Goal: Information Seeking & Learning: Learn about a topic

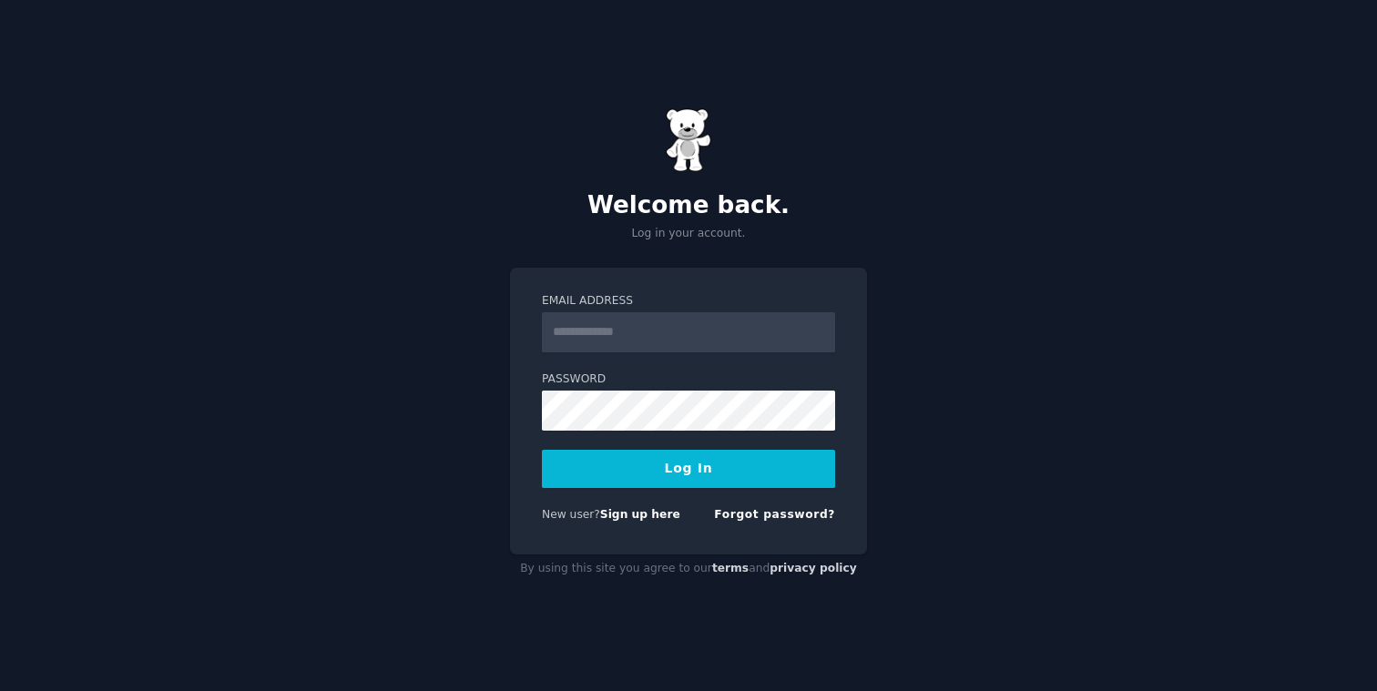
click at [627, 340] on input "Email Address" at bounding box center [688, 332] width 293 height 40
click at [638, 357] on form "Email Address Password Log In New user? Sign up here Forgot password?" at bounding box center [688, 411] width 293 height 237
click at [643, 337] on input "Email Address" at bounding box center [688, 332] width 293 height 40
type input "**********"
click at [637, 469] on button "Log In" at bounding box center [688, 469] width 293 height 38
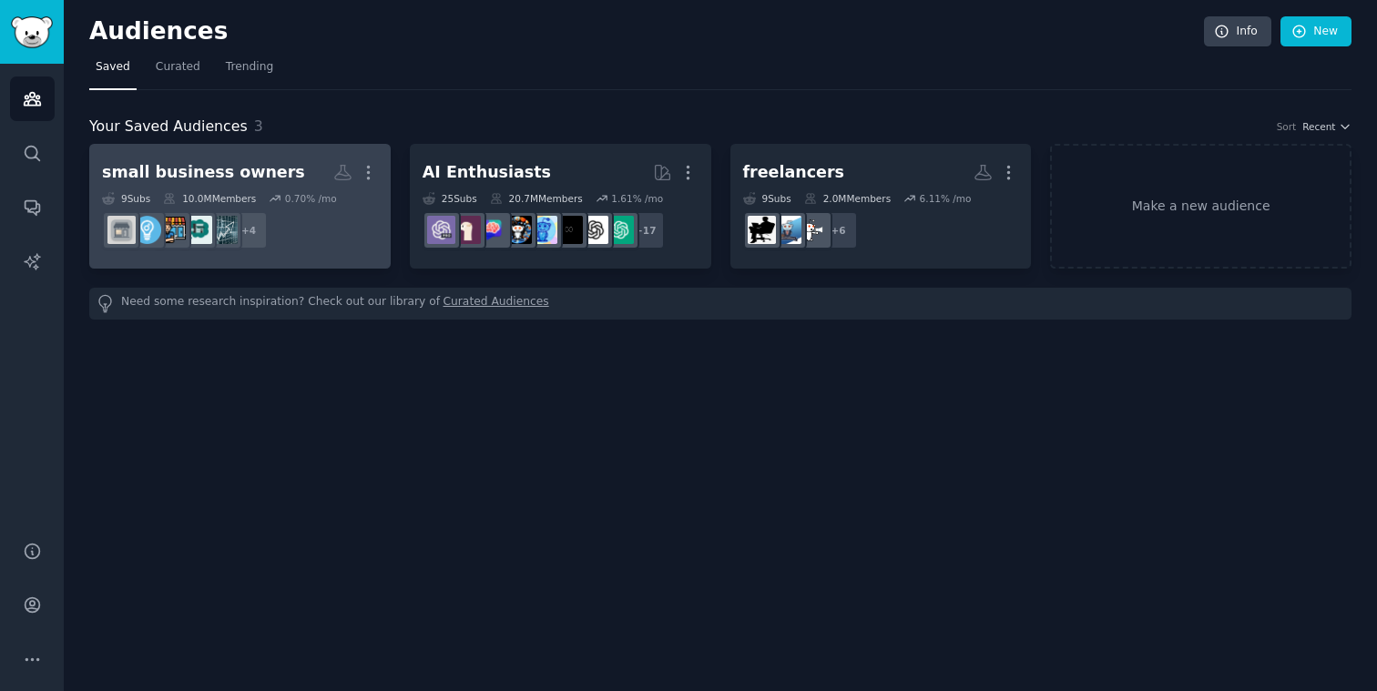
click at [231, 170] on div "small business owners" at bounding box center [203, 172] width 203 height 23
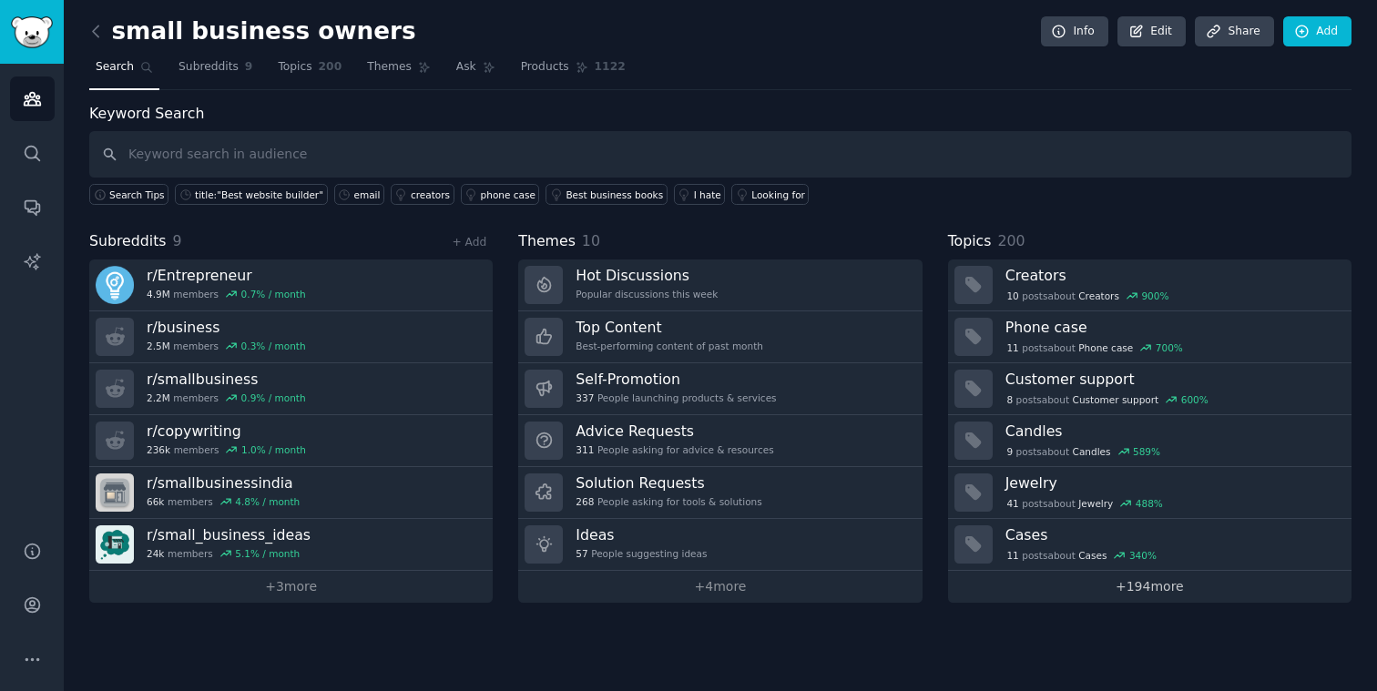
click at [1135, 591] on link "+ 194 more" at bounding box center [1149, 587] width 403 height 32
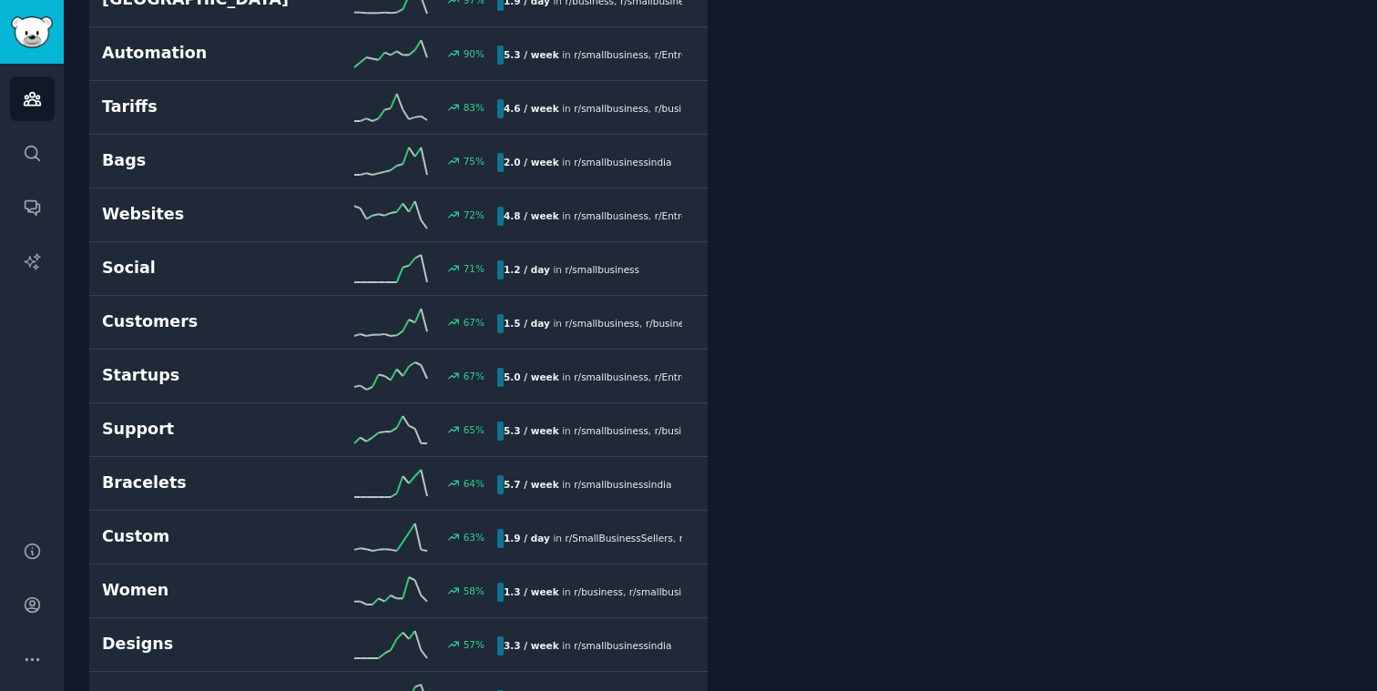
scroll to position [2075, 0]
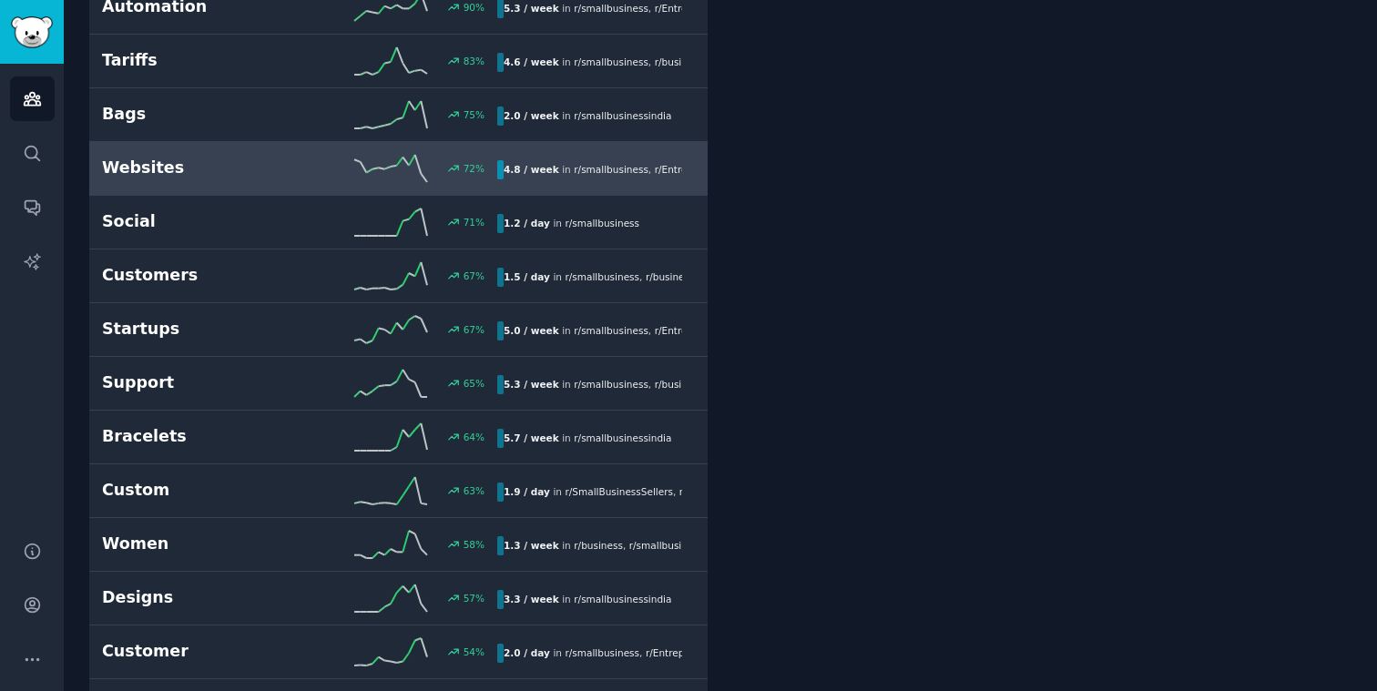
click at [137, 180] on div "Websites 72 % 4.8 / week in r/ smallbusiness , r/ Entrepreneur , and 1 other" at bounding box center [398, 168] width 593 height 27
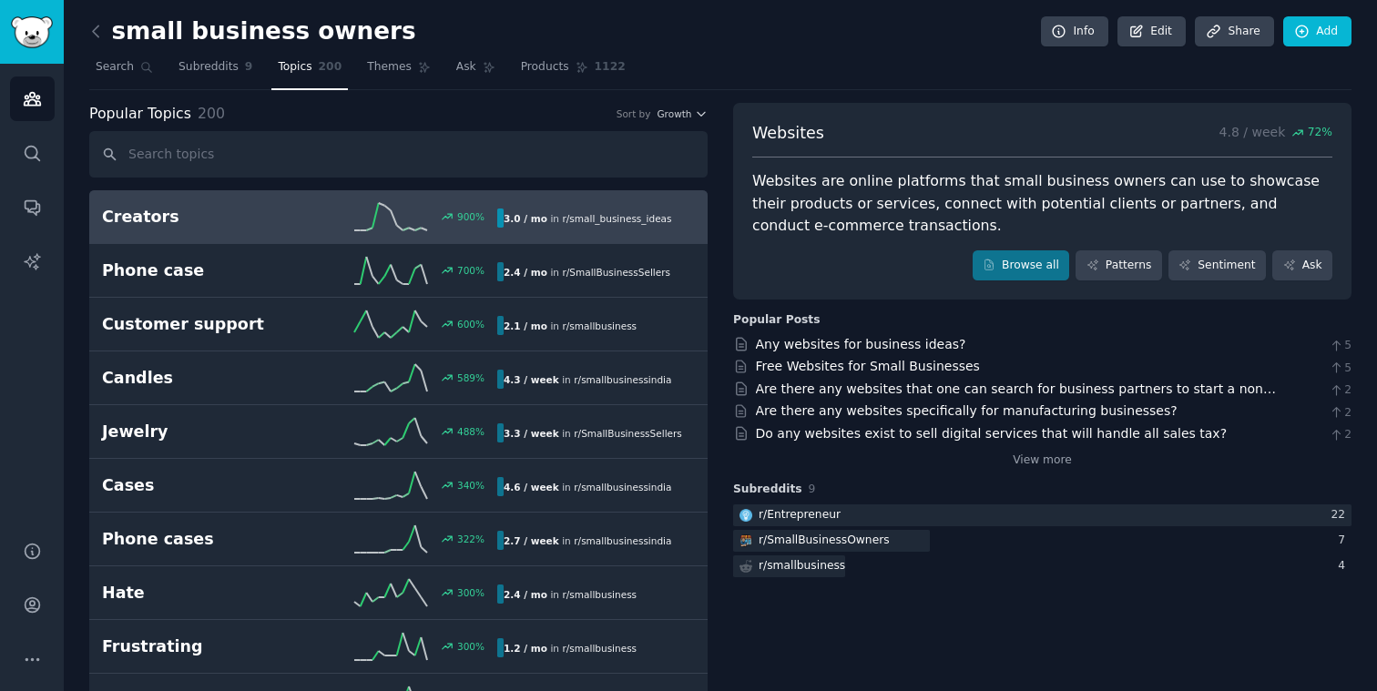
click at [176, 226] on h2 "Creators" at bounding box center [201, 217] width 198 height 23
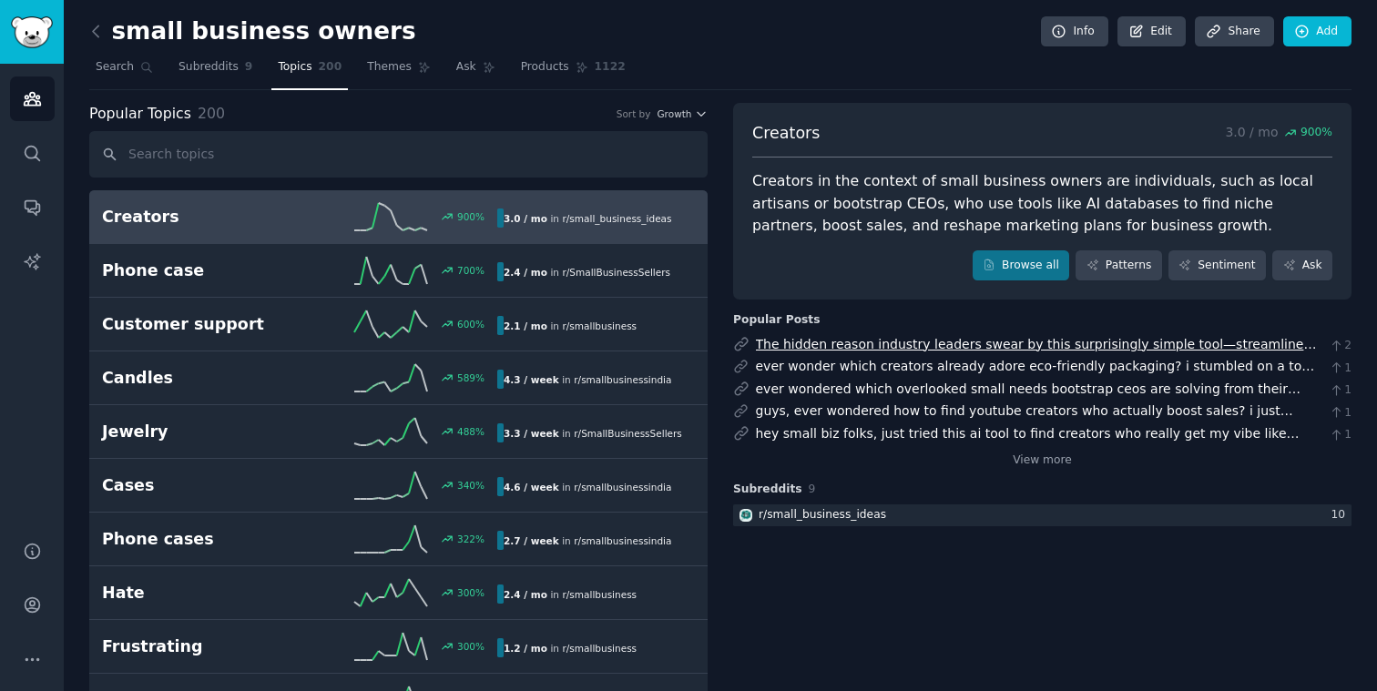
click at [879, 340] on link "The hidden reason industry leaders swear by this surprisingly simple tool—strea…" at bounding box center [1036, 373] width 561 height 72
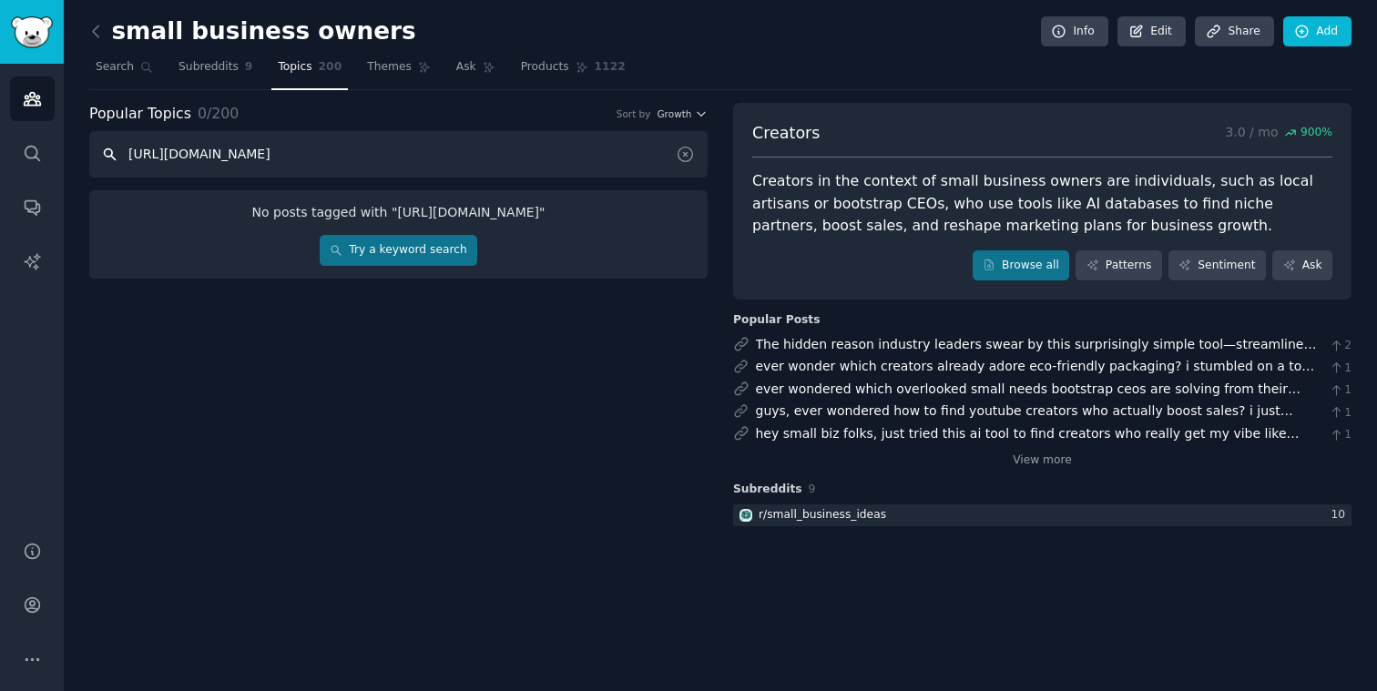
type input "https://go.gummysearch.com/audiences/"
click at [89, 46] on div "small business owners Info Edit Share Add" at bounding box center [720, 34] width 1262 height 37
click at [97, 43] on link at bounding box center [100, 31] width 23 height 29
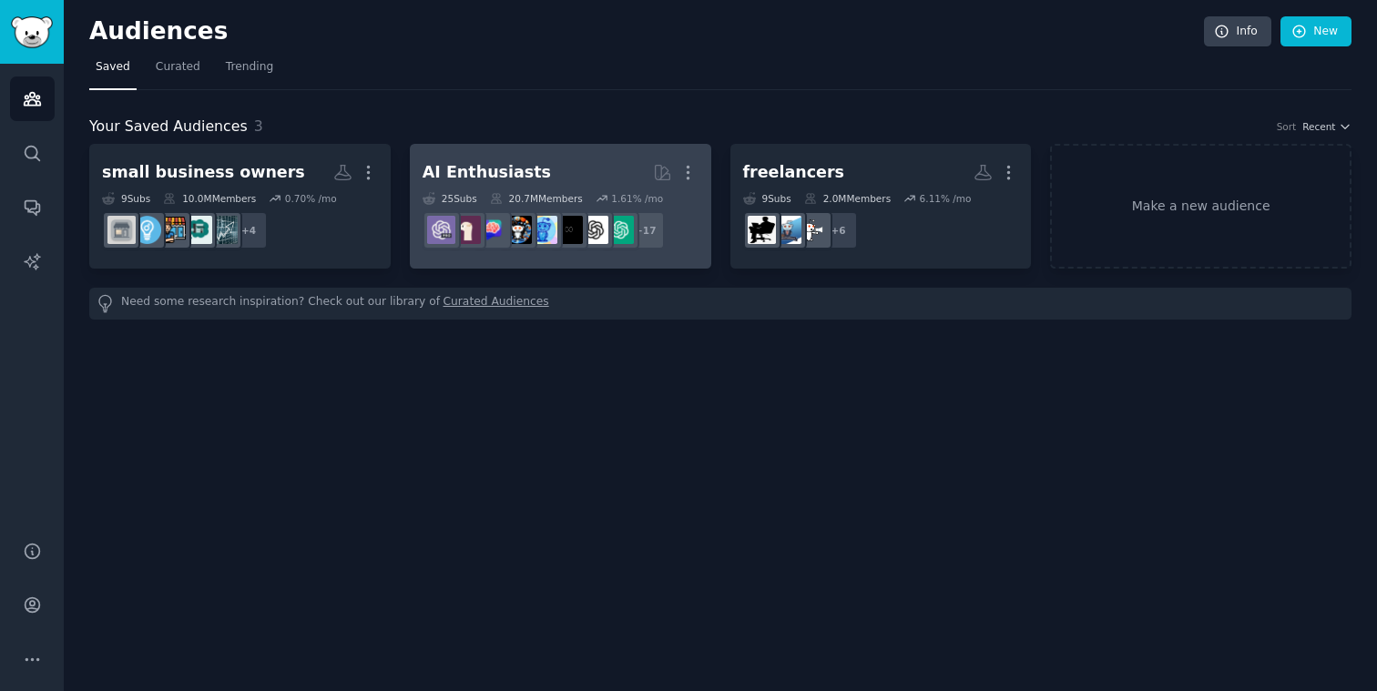
click at [529, 186] on h2 "AI Enthusiasts More" at bounding box center [560, 173] width 276 height 32
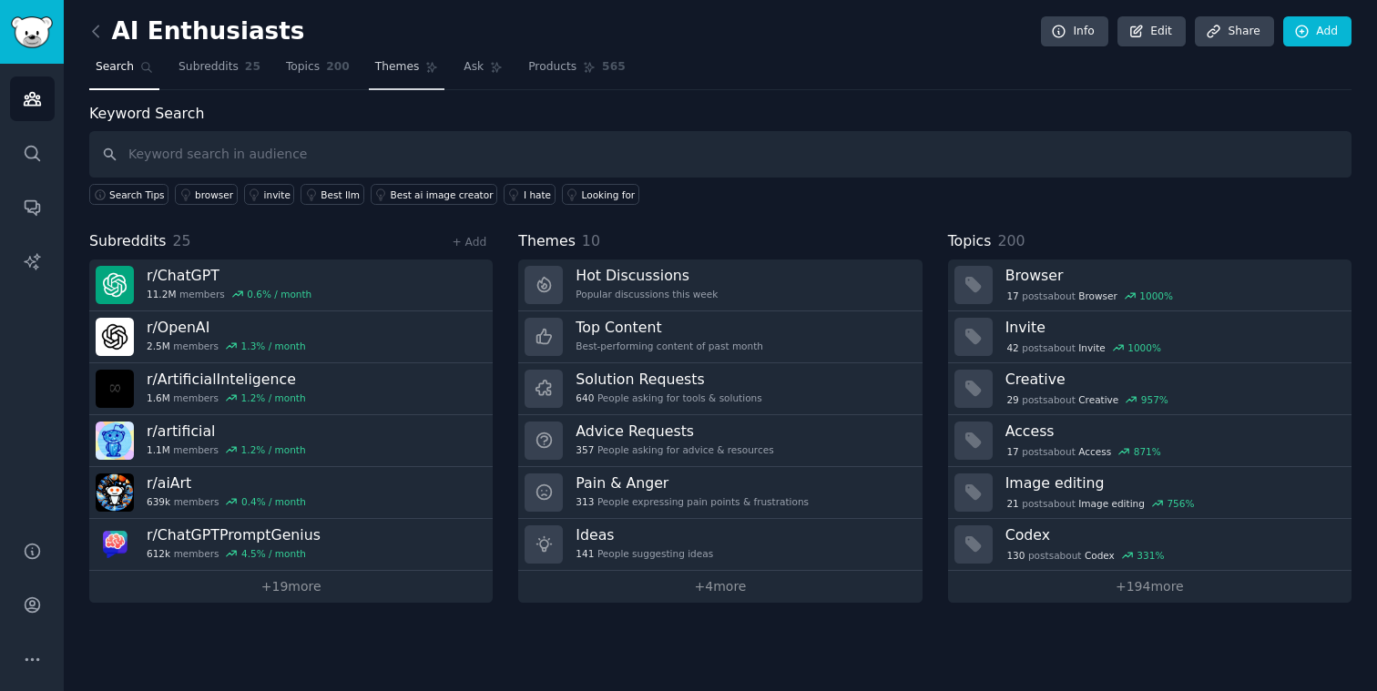
click at [386, 74] on span "Themes" at bounding box center [397, 67] width 45 height 16
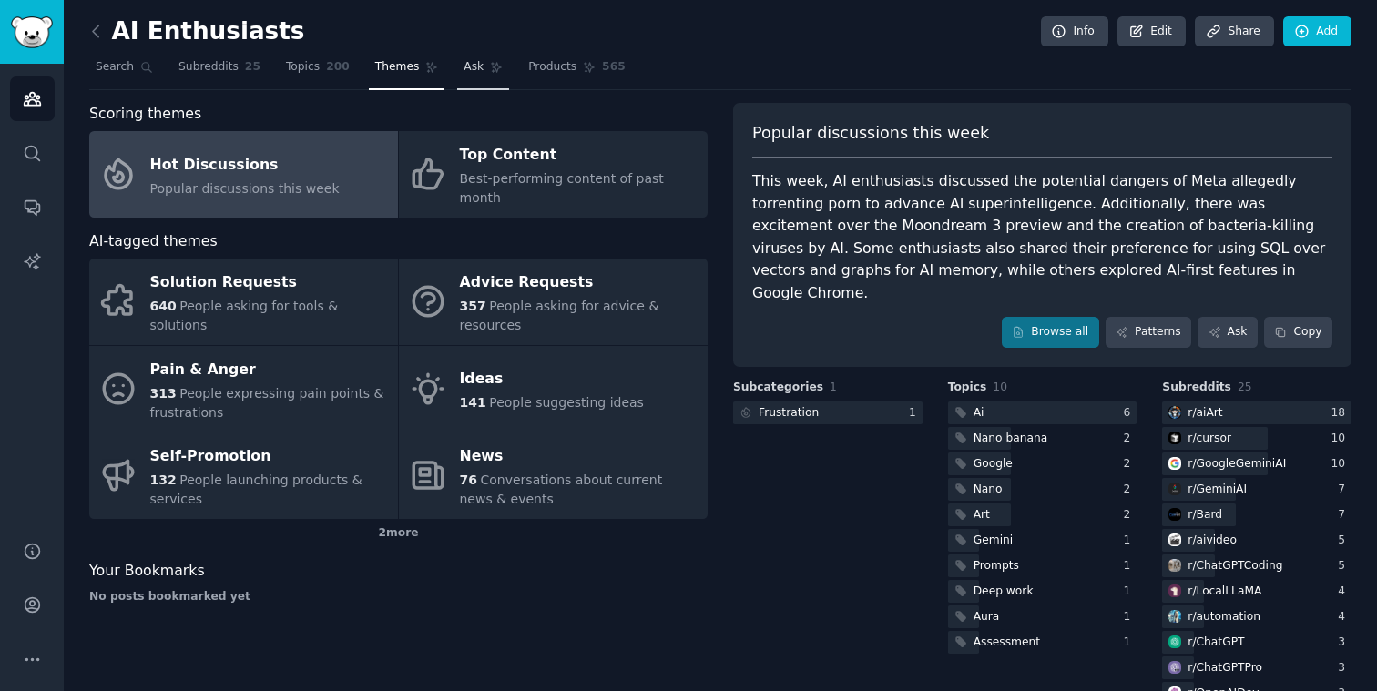
click at [467, 80] on link "Ask" at bounding box center [483, 71] width 52 height 37
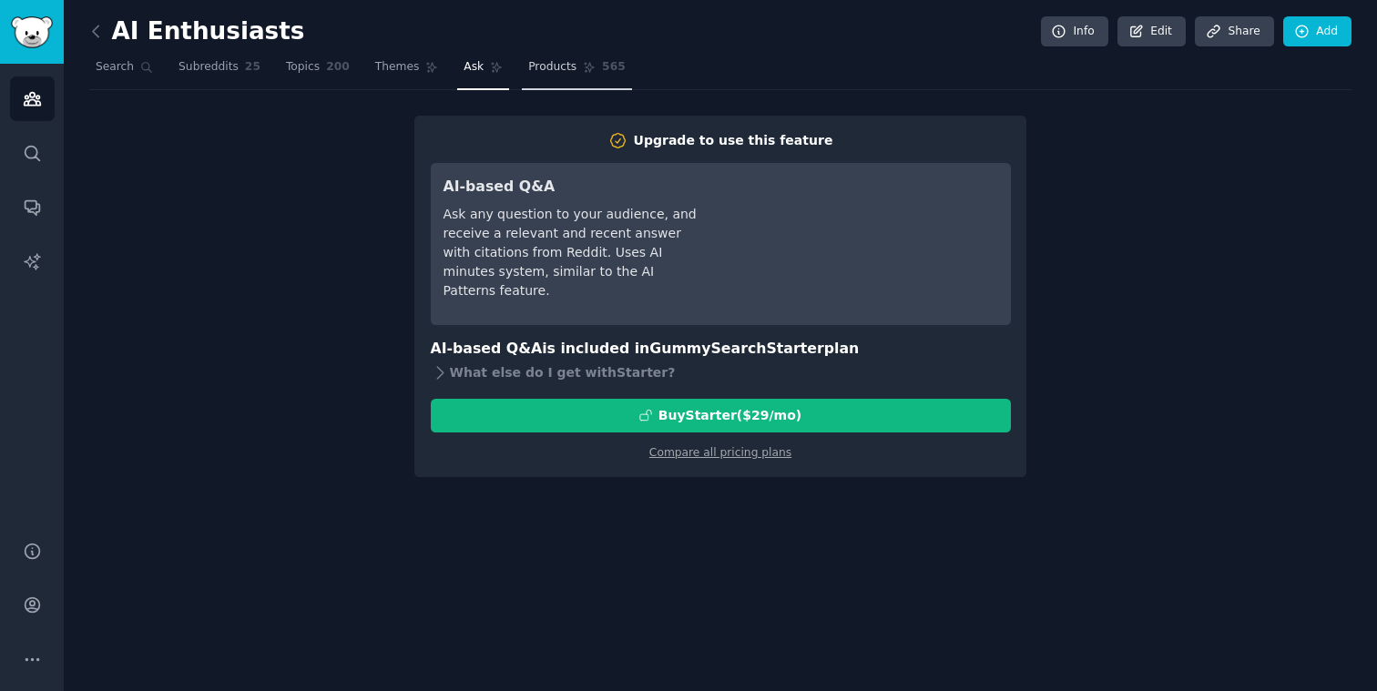
click at [549, 72] on span "Products" at bounding box center [552, 67] width 48 height 16
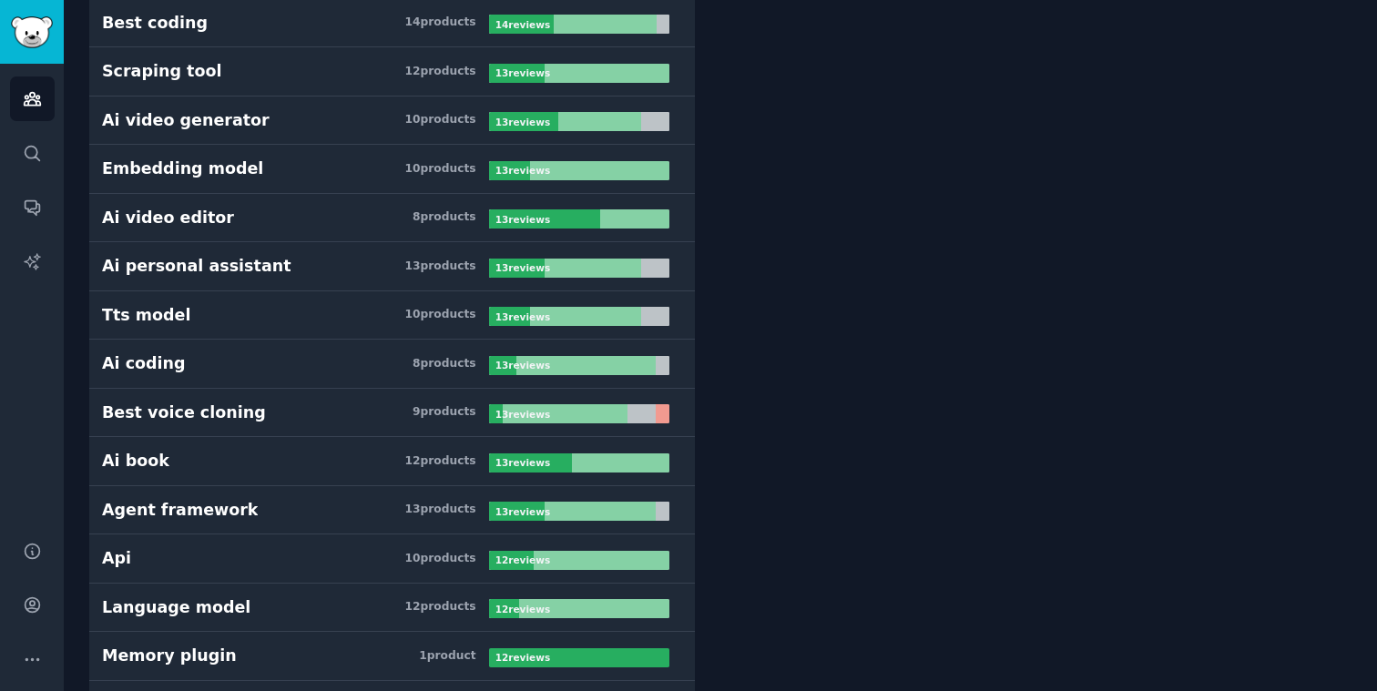
scroll to position [26706, 0]
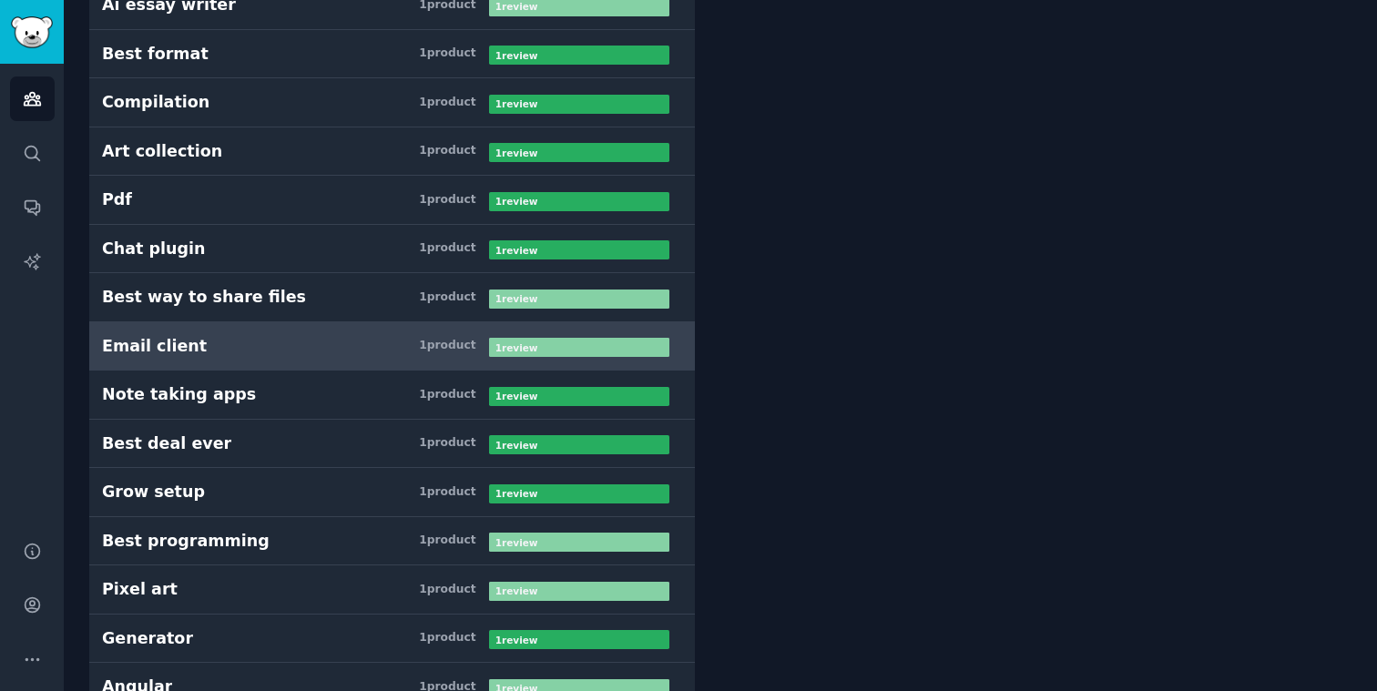
click at [161, 345] on div "Email client" at bounding box center [154, 346] width 105 height 23
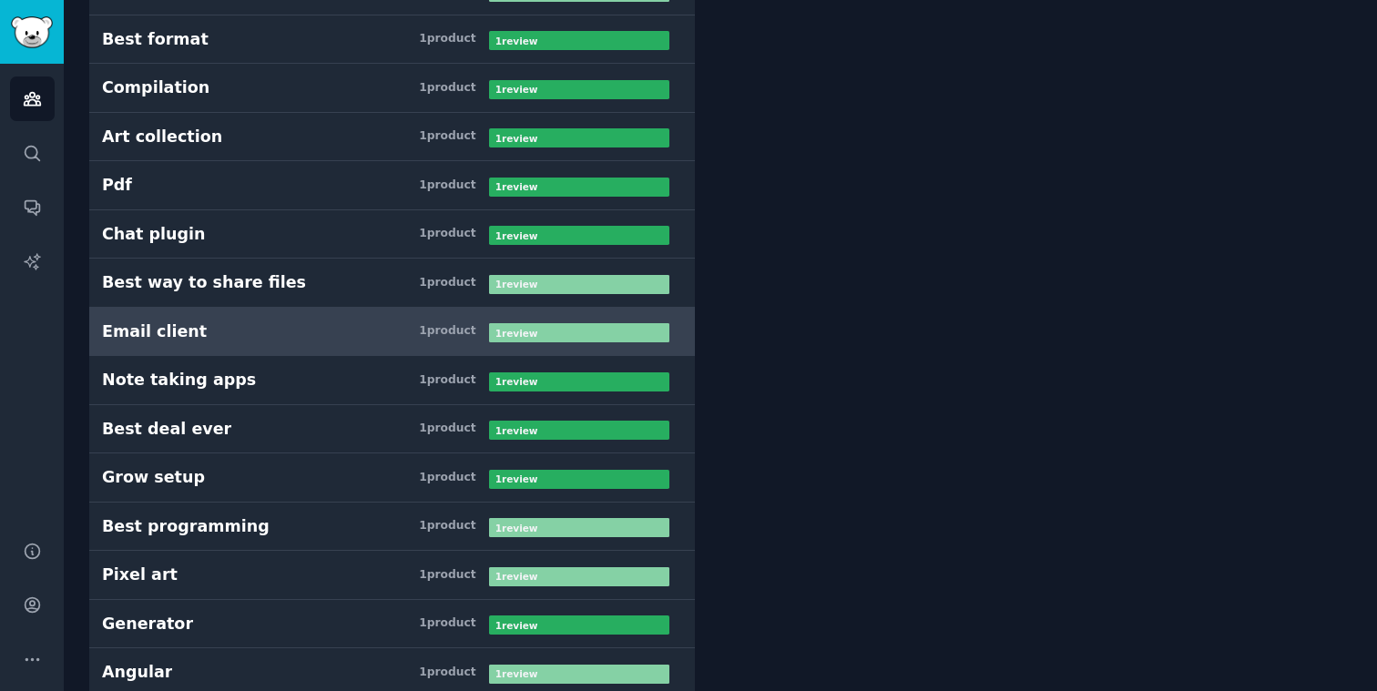
click at [501, 331] on b "1 review" at bounding box center [516, 333] width 43 height 11
click at [382, 331] on h3 "Email client 1 product" at bounding box center [295, 331] width 387 height 23
click at [116, 330] on div "Email client" at bounding box center [154, 331] width 105 height 23
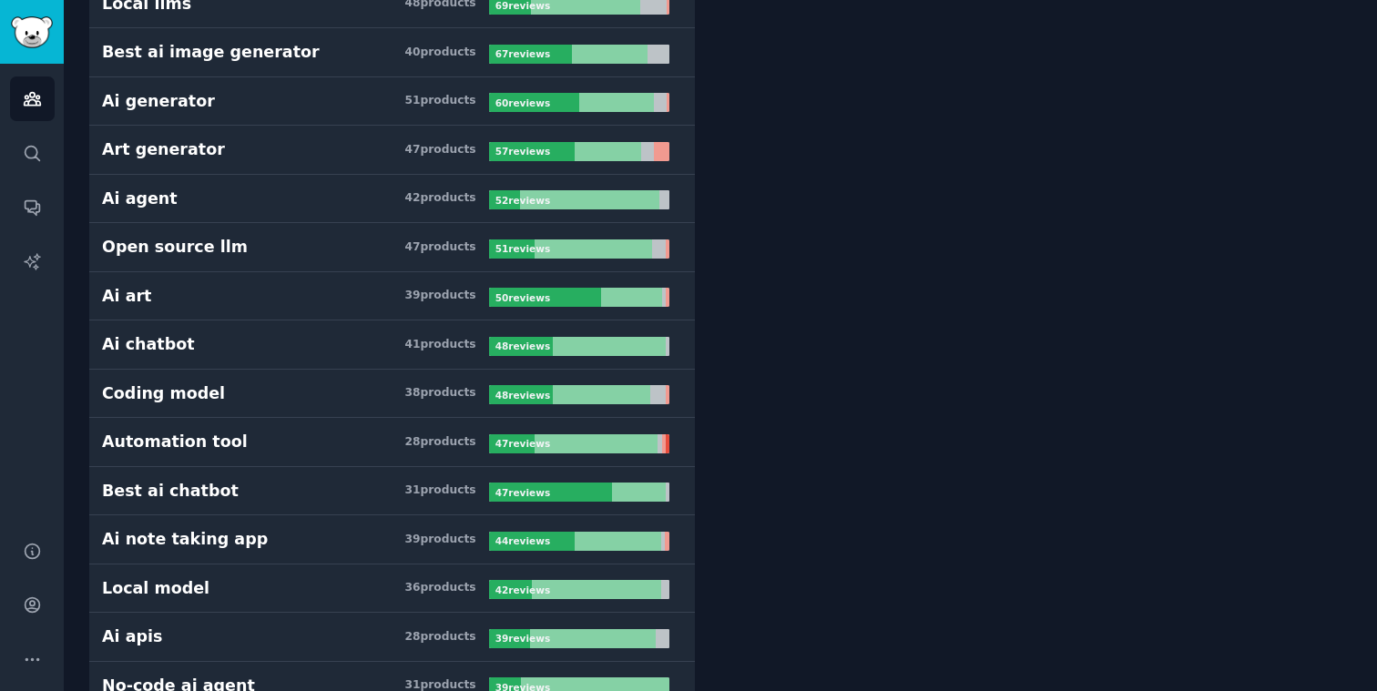
scroll to position [0, 0]
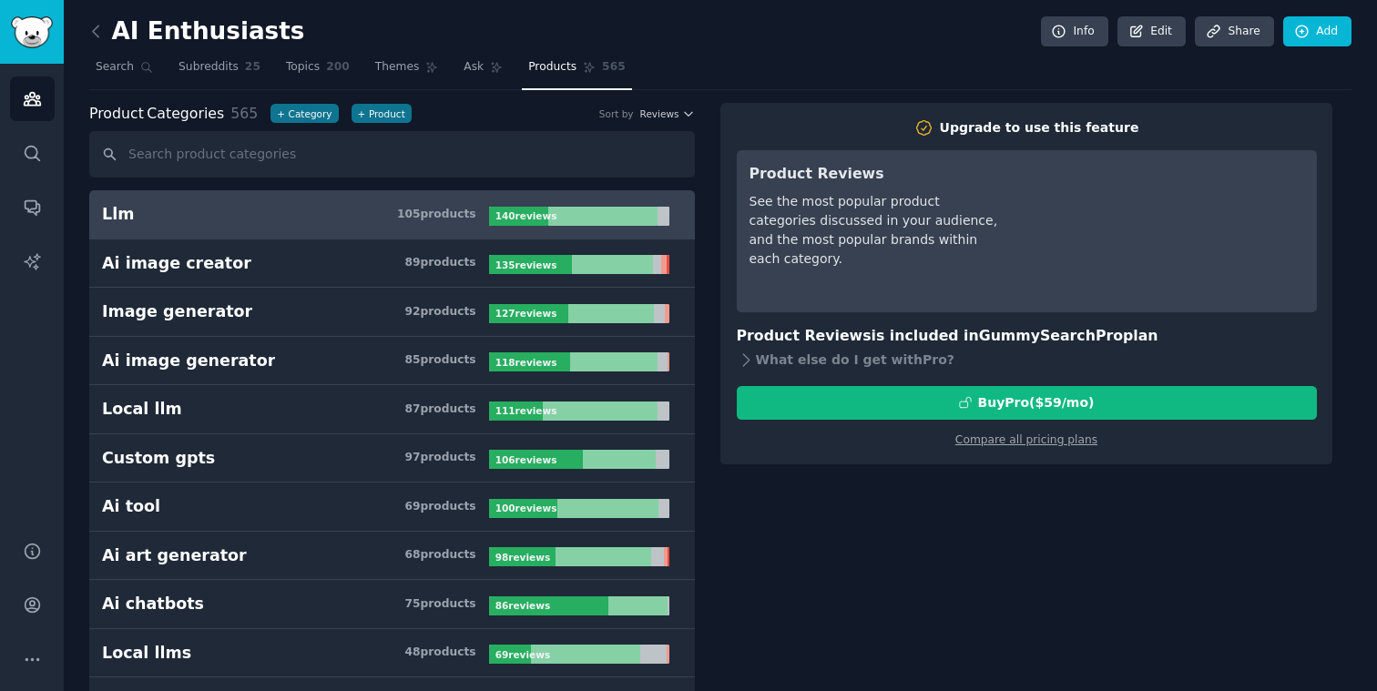
click at [183, 227] on link "Llm 105 product s 140 review s" at bounding box center [391, 214] width 605 height 49
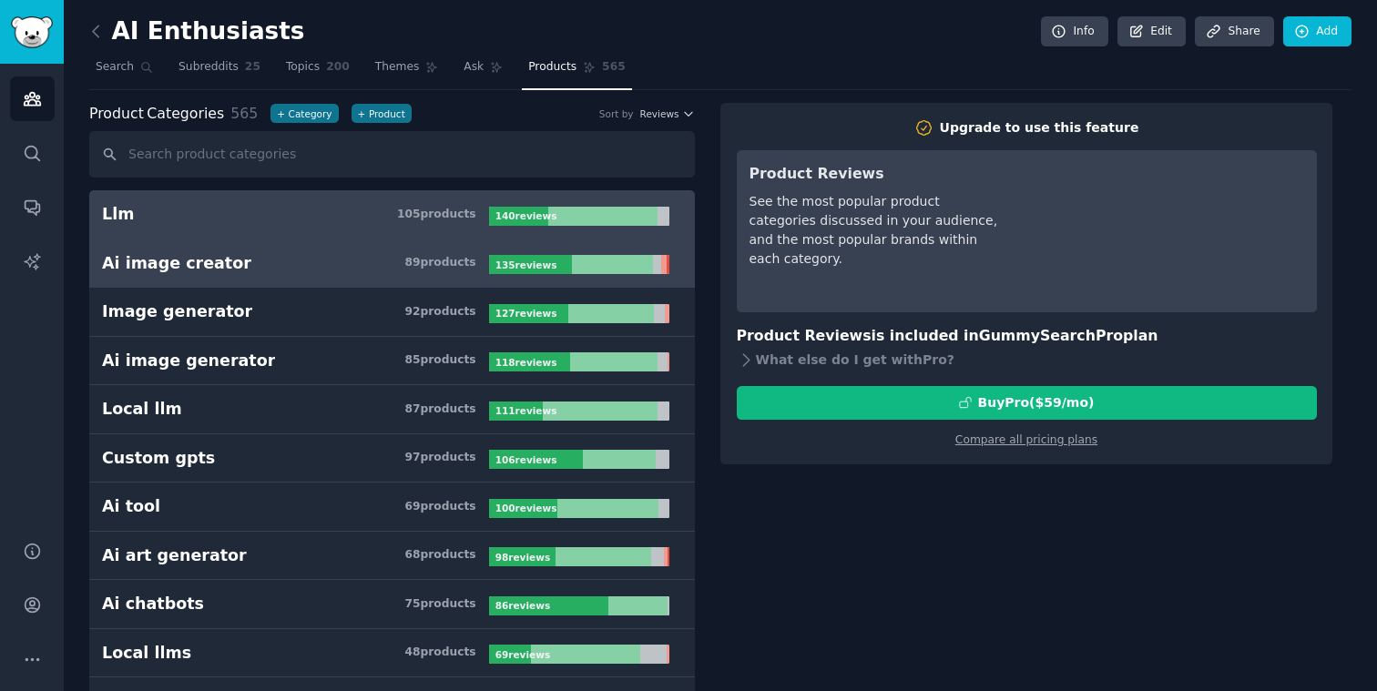
click at [181, 252] on div "Ai image creator" at bounding box center [176, 263] width 149 height 23
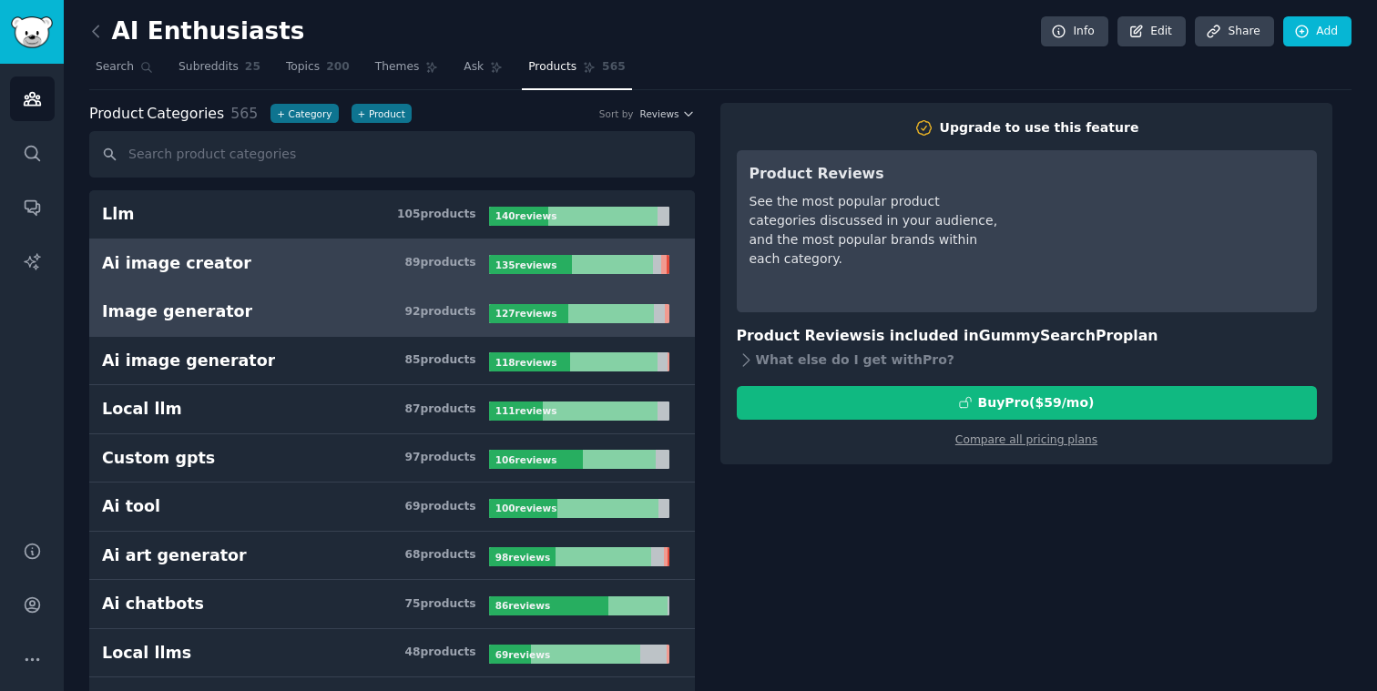
click at [208, 296] on link "Image generator 92 product s 127 review s" at bounding box center [391, 312] width 605 height 49
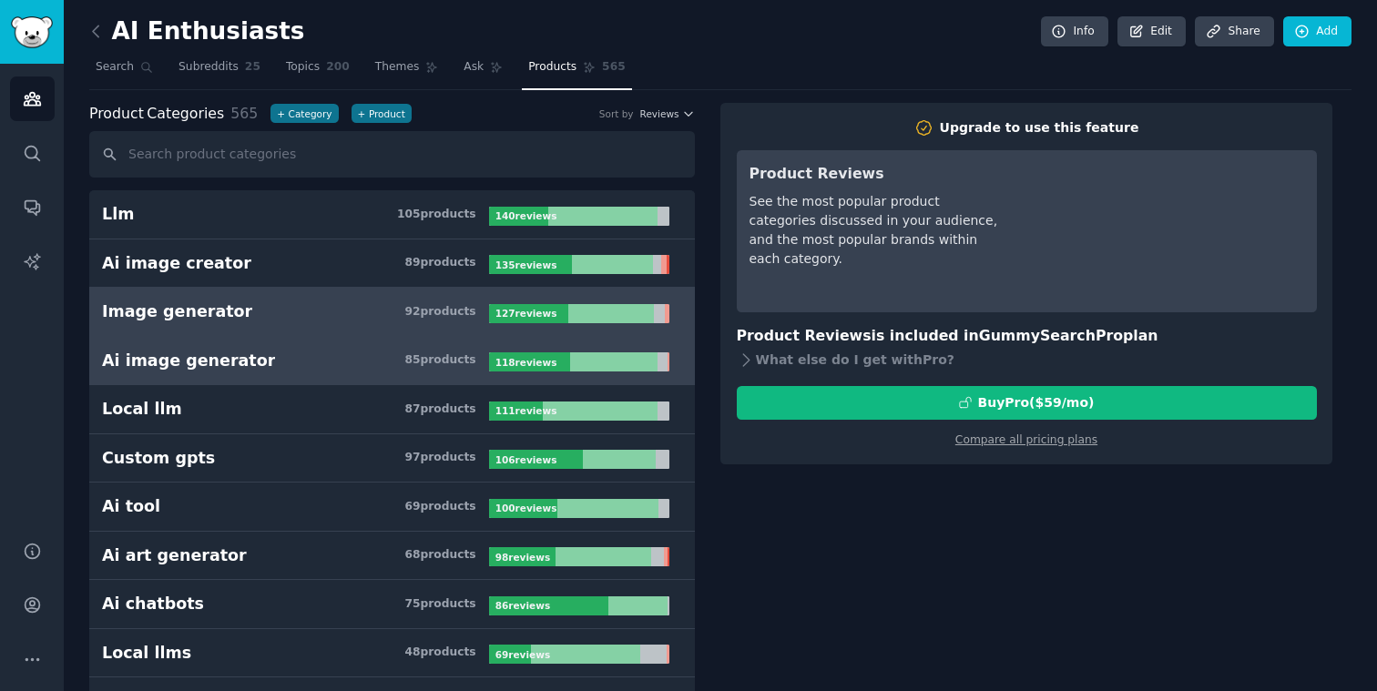
click at [207, 347] on link "Ai image generator 85 product s 118 review s" at bounding box center [391, 361] width 605 height 49
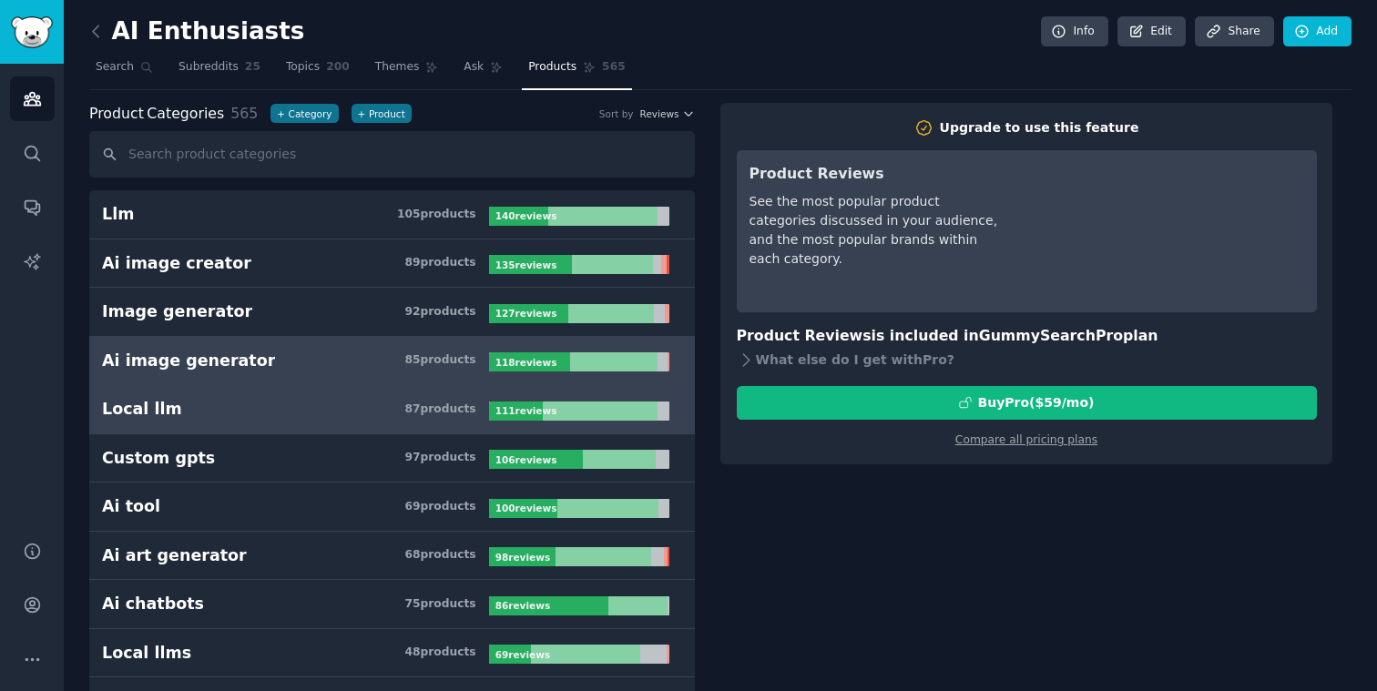
click at [207, 401] on h3 "Local llm 87 product s" at bounding box center [295, 409] width 387 height 23
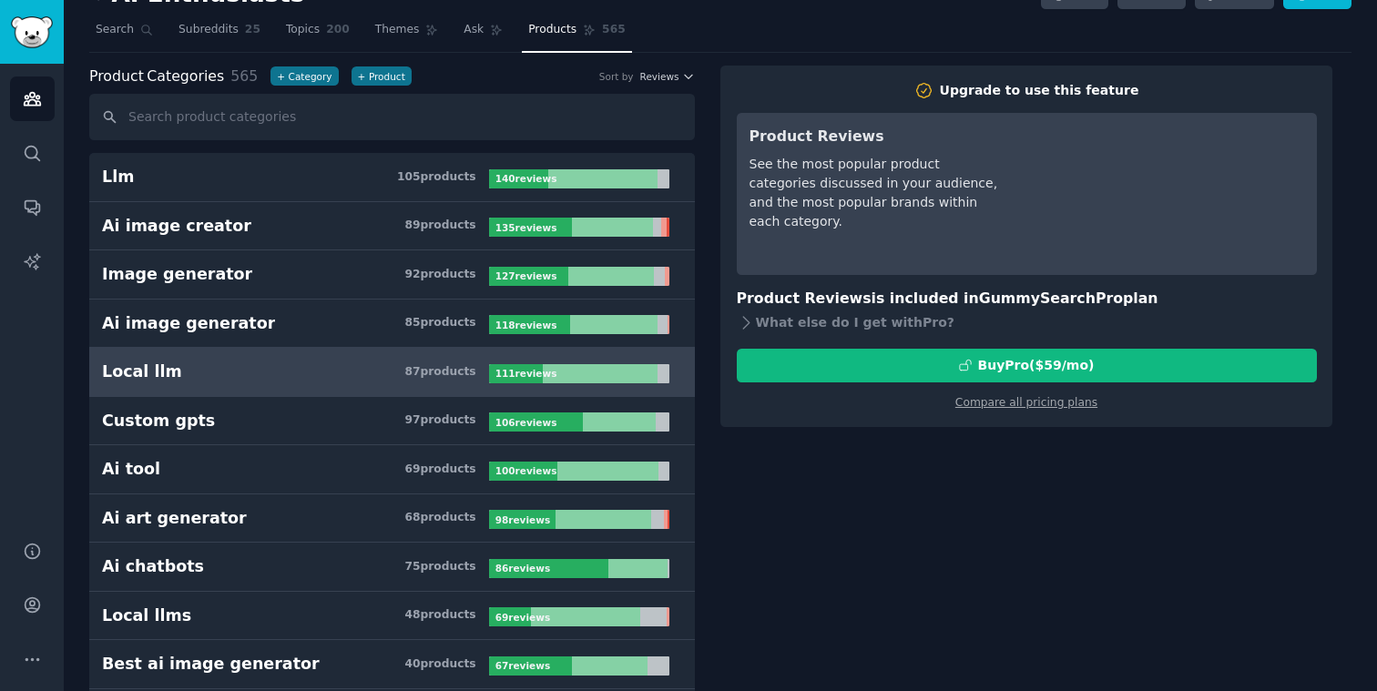
scroll to position [38, 0]
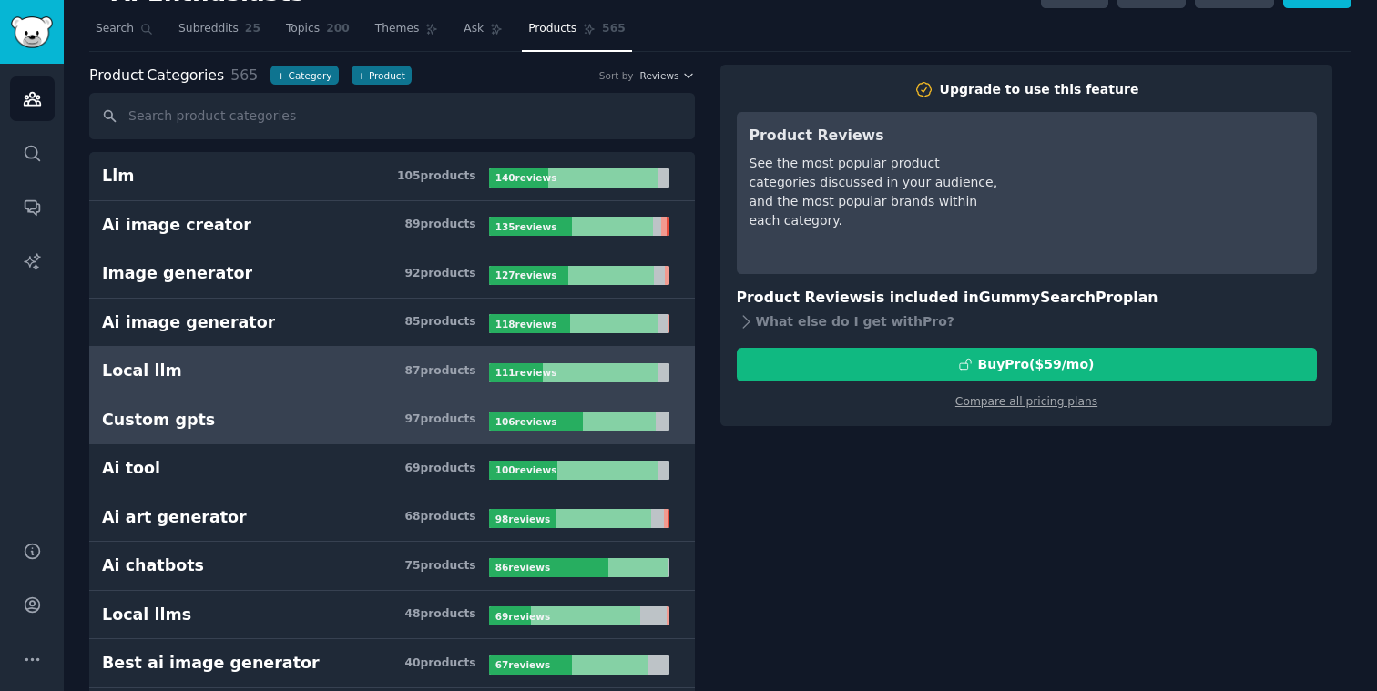
click at [197, 414] on h3 "Custom gpts 97 product s" at bounding box center [295, 420] width 387 height 23
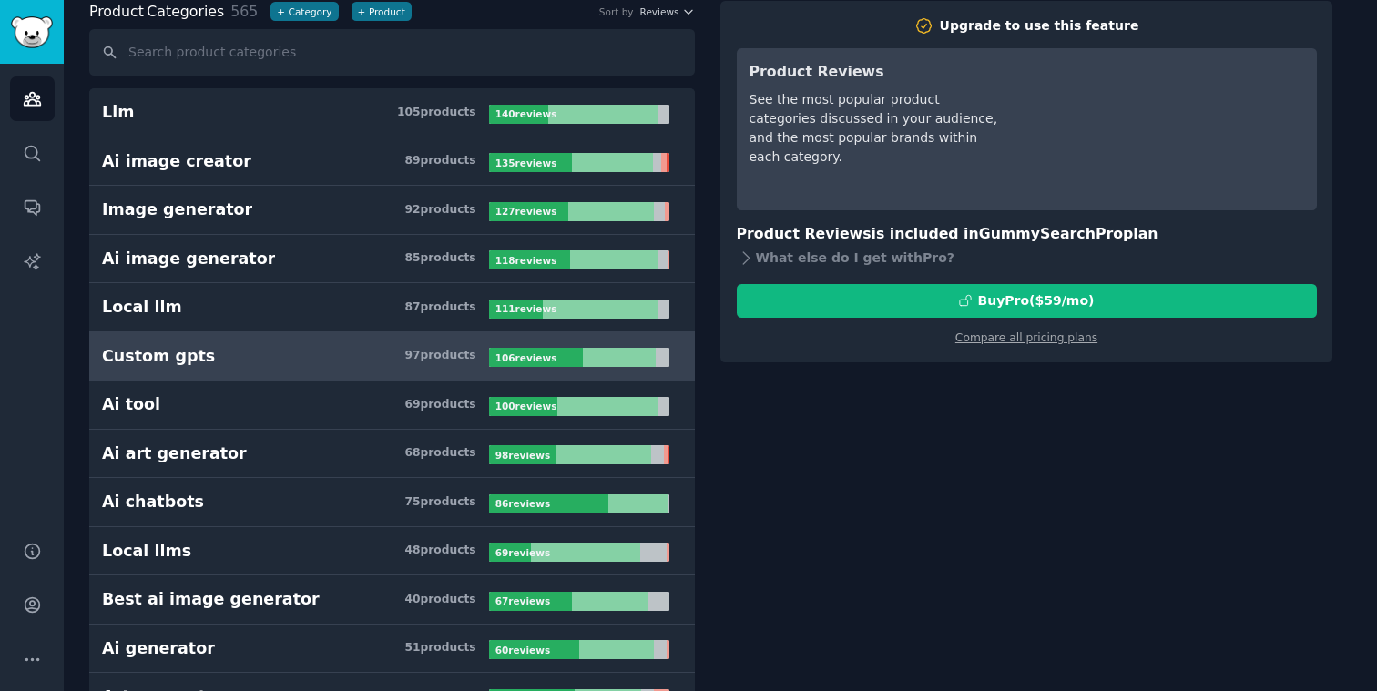
scroll to position [203, 0]
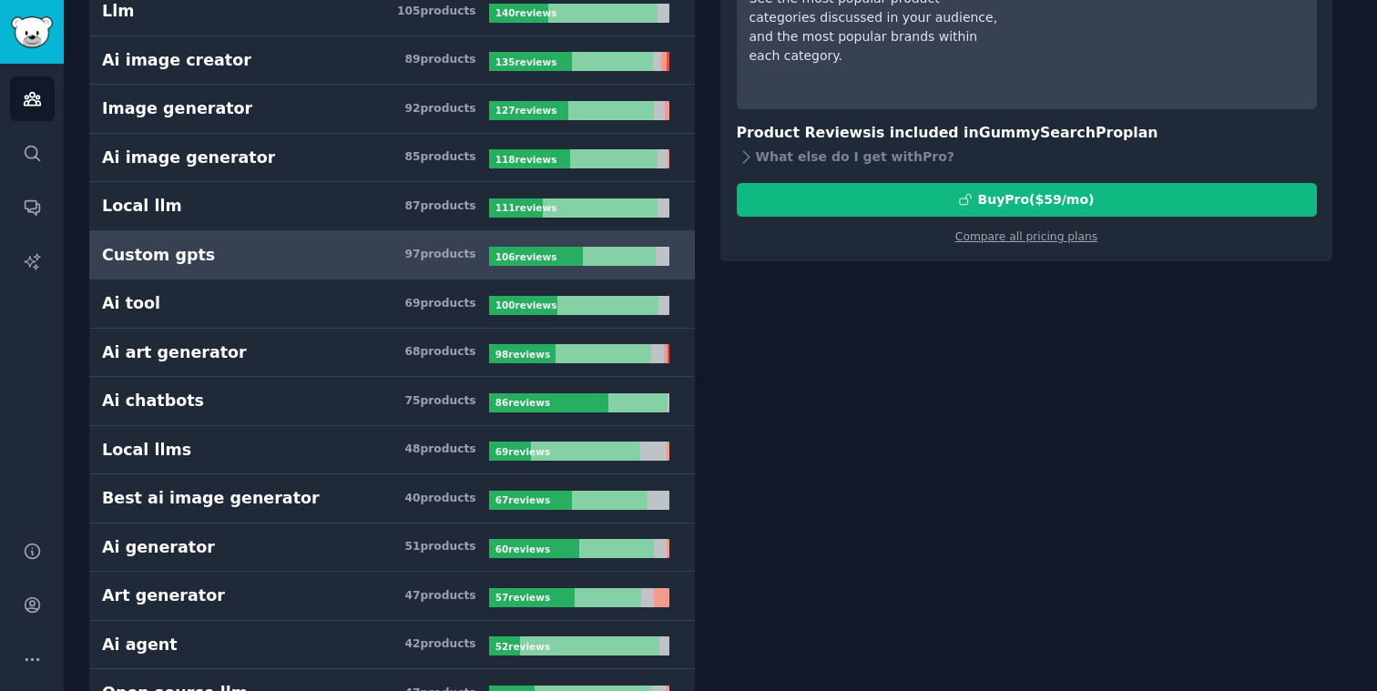
click at [197, 414] on link "Ai chatbots 75 product s 86 review s" at bounding box center [391, 401] width 605 height 49
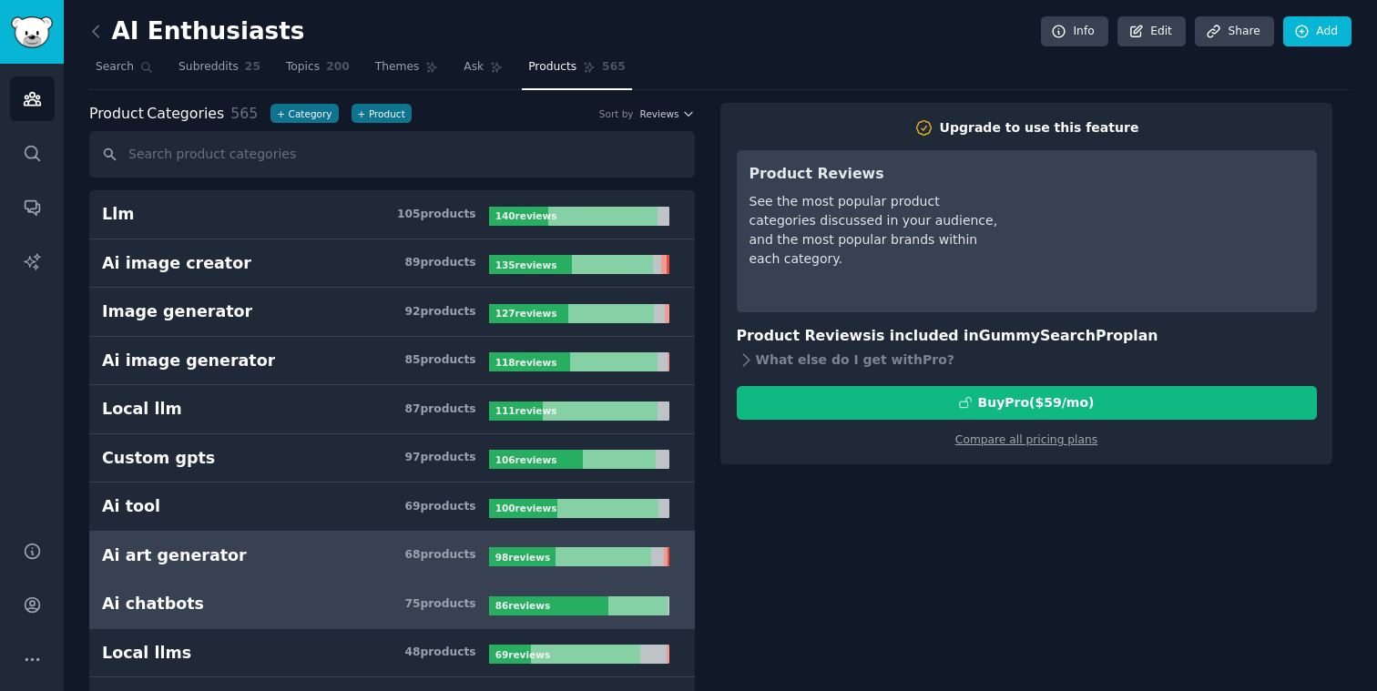
click at [159, 554] on div "Ai art generator" at bounding box center [174, 555] width 145 height 23
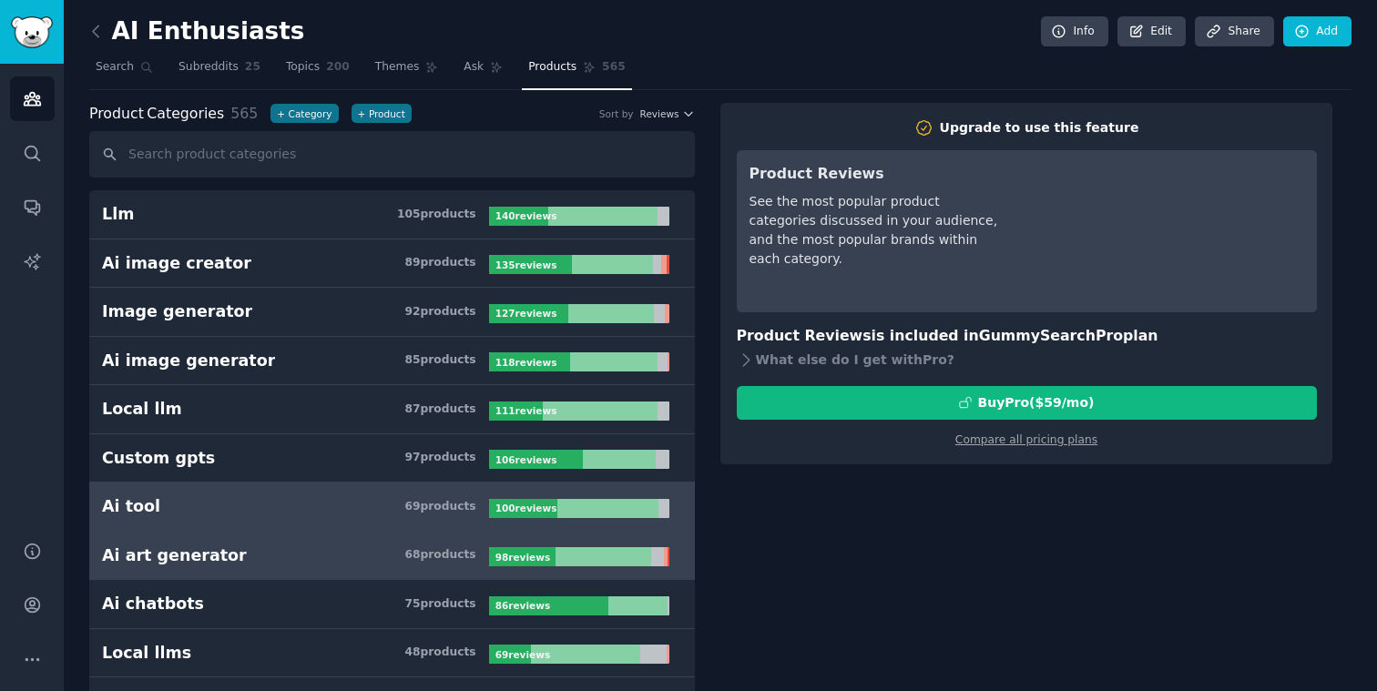
click at [167, 499] on h3 "Ai tool 69 product s" at bounding box center [295, 506] width 387 height 23
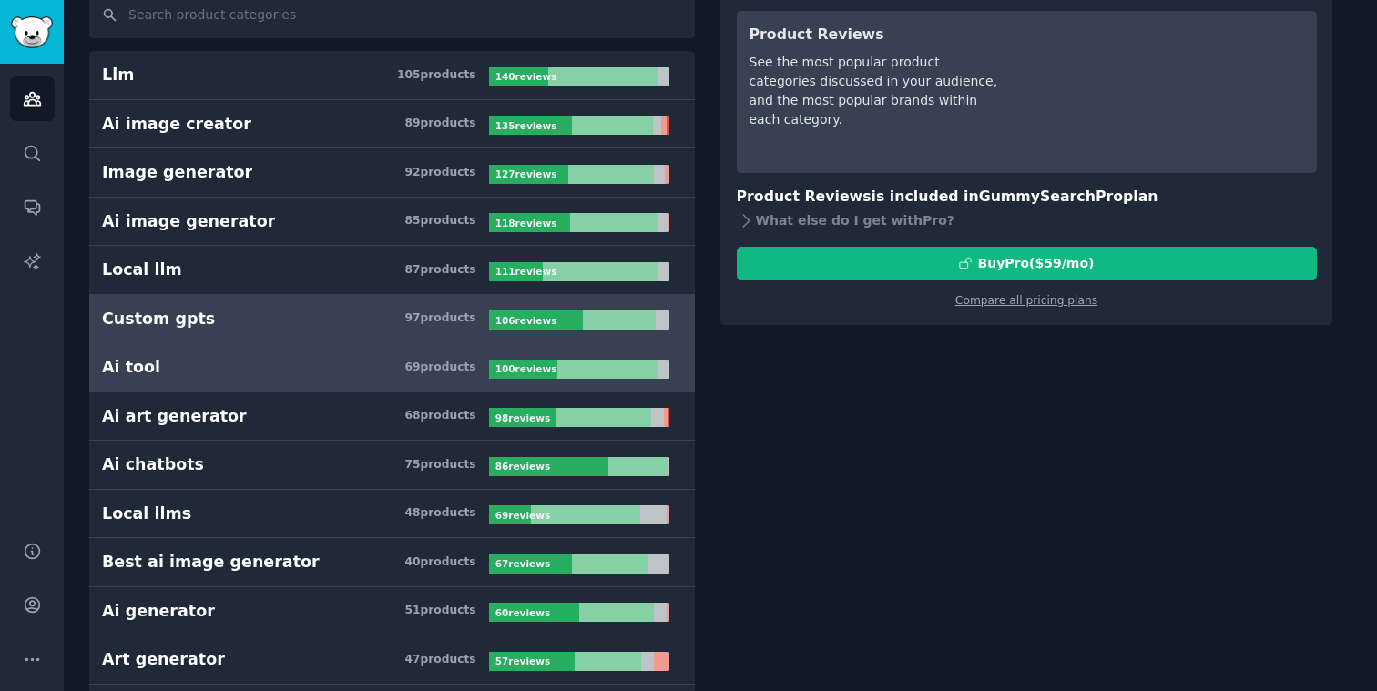
scroll to position [225, 0]
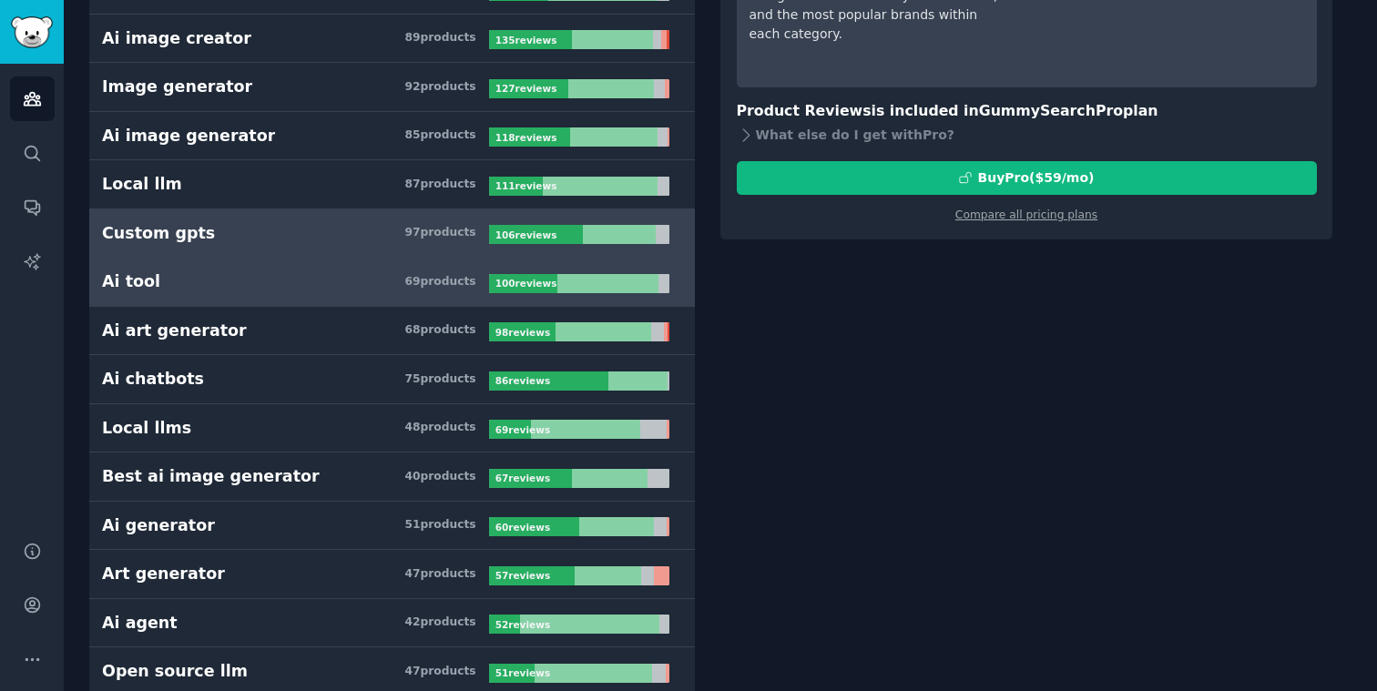
click at [168, 470] on div "Best ai image generator" at bounding box center [211, 476] width 218 height 23
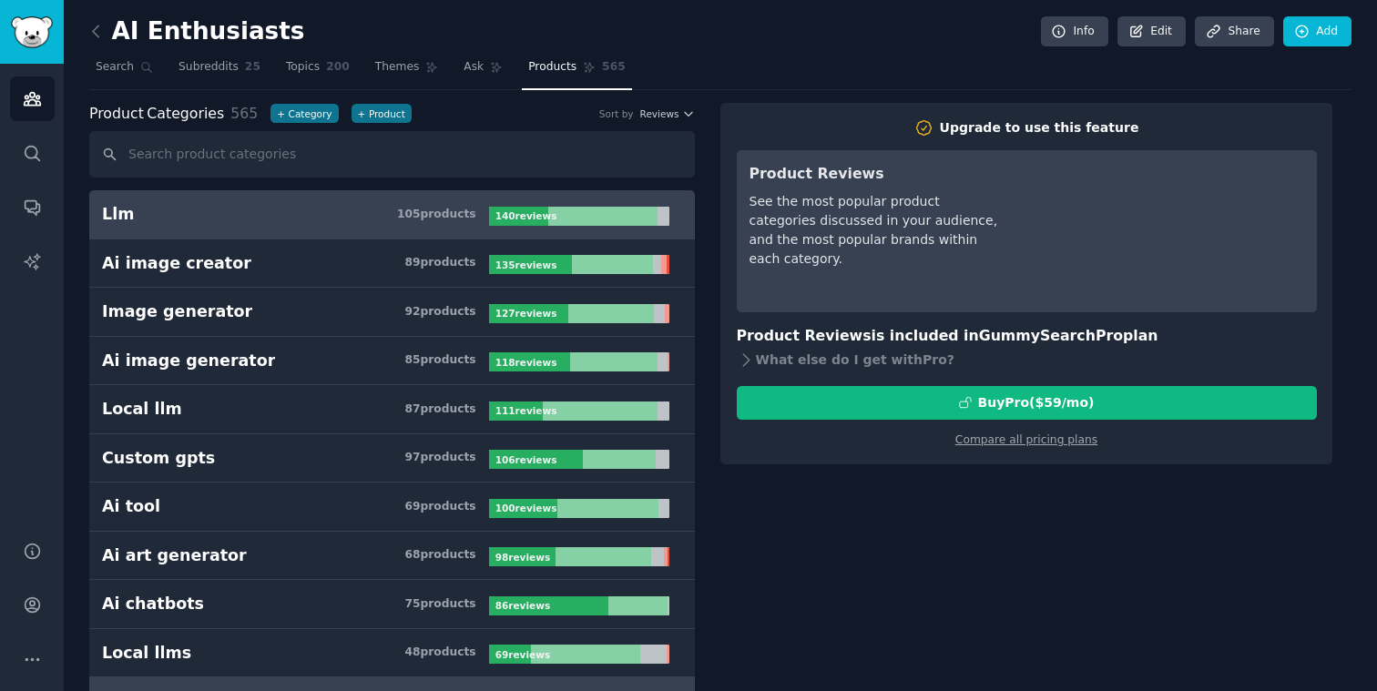
click at [163, 208] on h3 "Llm 105 product s" at bounding box center [295, 214] width 387 height 23
click at [206, 88] on link "Subreddits 25" at bounding box center [219, 71] width 95 height 37
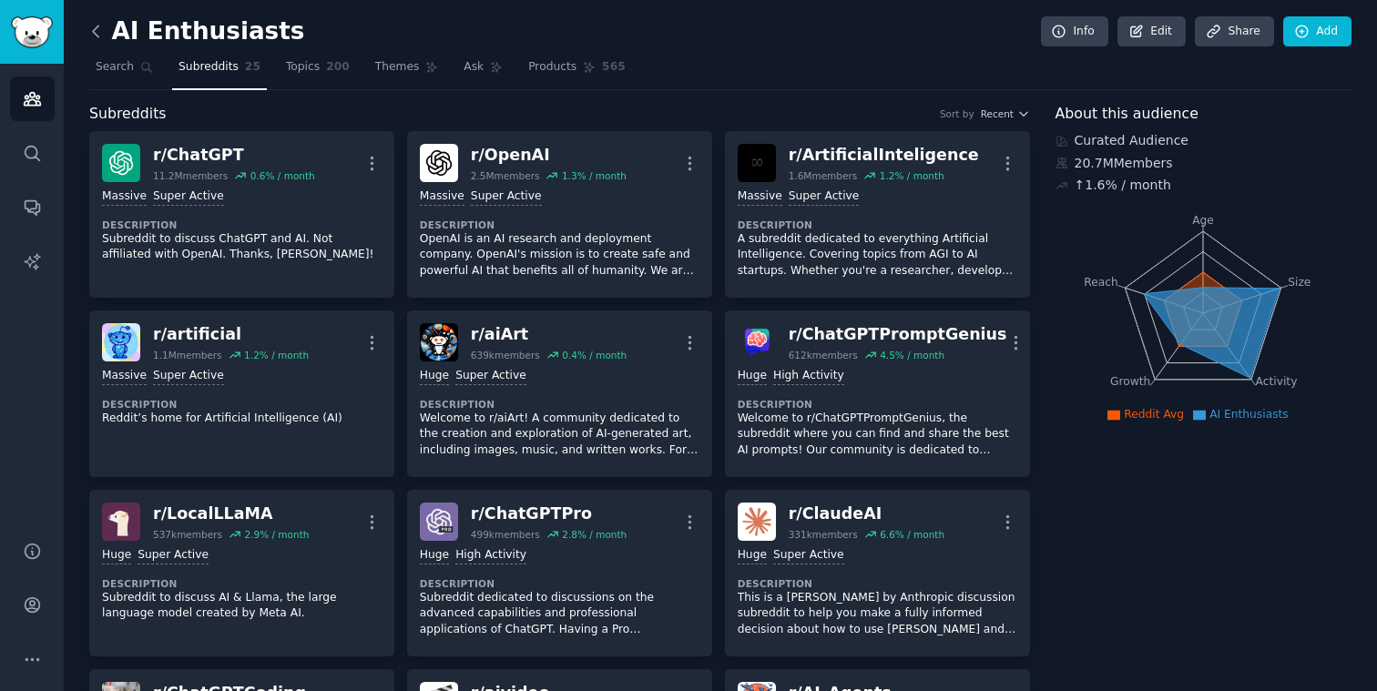
click at [94, 30] on icon at bounding box center [95, 30] width 5 height 11
